Goal: Information Seeking & Learning: Learn about a topic

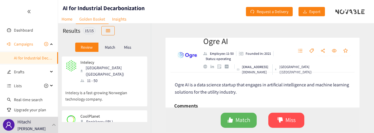
scroll to position [510, 0]
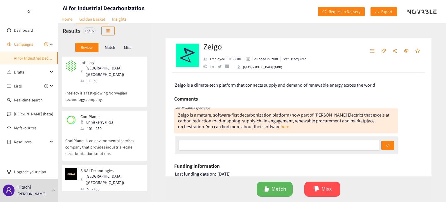
click at [119, 95] on p "Intelecy is a fast-growing Norwegian technology company." at bounding box center [104, 93] width 78 height 19
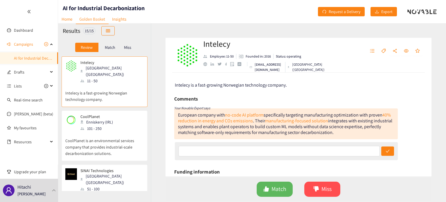
click at [122, 115] on div "CoolPlanet Enniskerry (IRL) 101 - 250" at bounding box center [104, 122] width 78 height 17
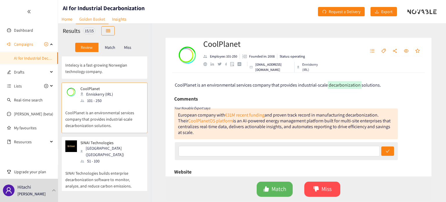
scroll to position [39, 0]
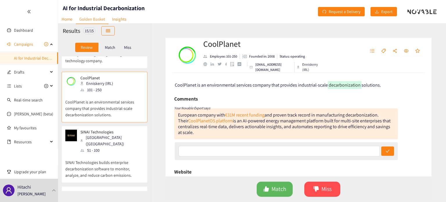
click at [122, 130] on div "SINAI Technologies [GEOGRAPHIC_DATA] ([GEOGRAPHIC_DATA]) 51 - 100" at bounding box center [104, 142] width 78 height 24
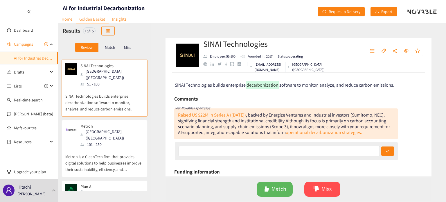
scroll to position [116, 0]
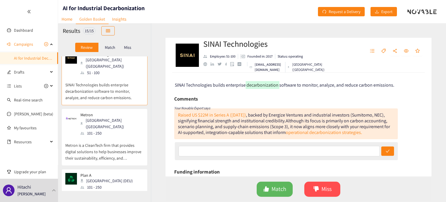
click at [126, 136] on p "Metron is a CleanTech firm that provides digital solutions to help businesses i…" at bounding box center [104, 148] width 78 height 25
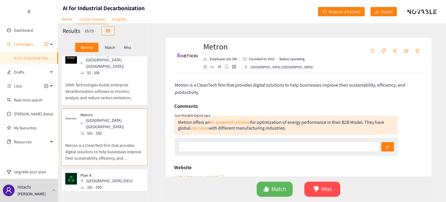
scroll to position [155, 0]
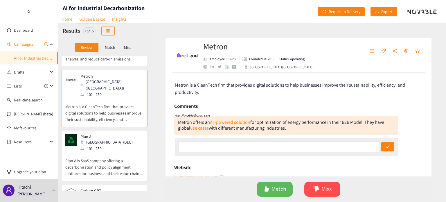
click at [130, 134] on div "Plan A [GEOGRAPHIC_DATA] (DEU) 101 - 250" at bounding box center [104, 142] width 78 height 17
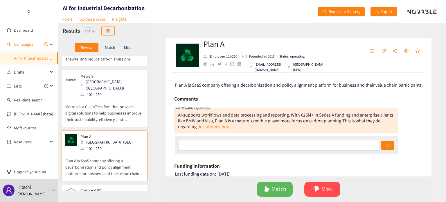
scroll to position [193, 0]
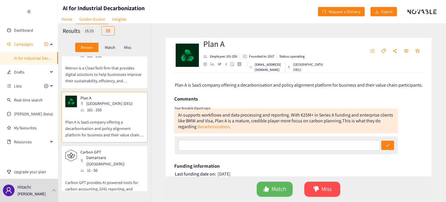
click at [130, 146] on div "Carbon GPT Damansara ([GEOGRAPHIC_DATA]) 11 - 50 Carbon GPT provides AI-powered…" at bounding box center [105, 174] width 86 height 57
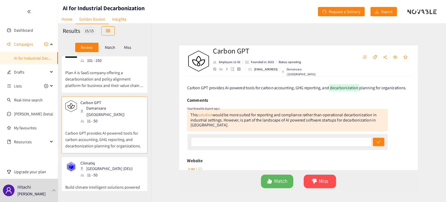
scroll to position [310, 0]
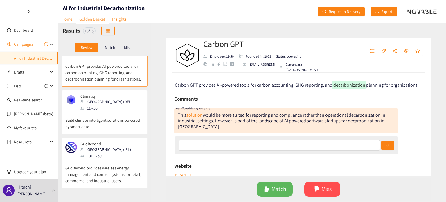
click at [130, 107] on div "Climatiq Berlin (DEU) 11 - 50 Build climate intelligent solutions powered by sm…" at bounding box center [104, 114] width 78 height 40
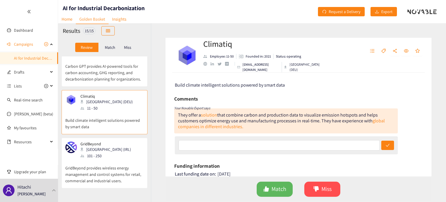
click at [130, 141] on div "GridBeyond Dublin (IRL) 101 - 250" at bounding box center [104, 149] width 78 height 17
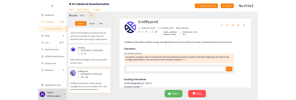
scroll to position [426, 0]
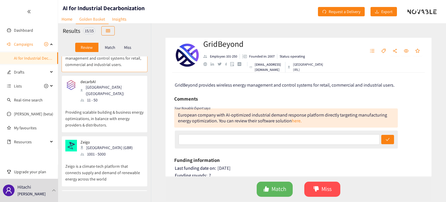
click at [130, 140] on div "Zeigo London (GBR) 1001 - 5000" at bounding box center [104, 148] width 78 height 17
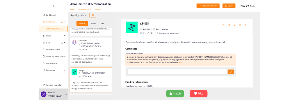
scroll to position [432, 0]
